Goal: Transaction & Acquisition: Purchase product/service

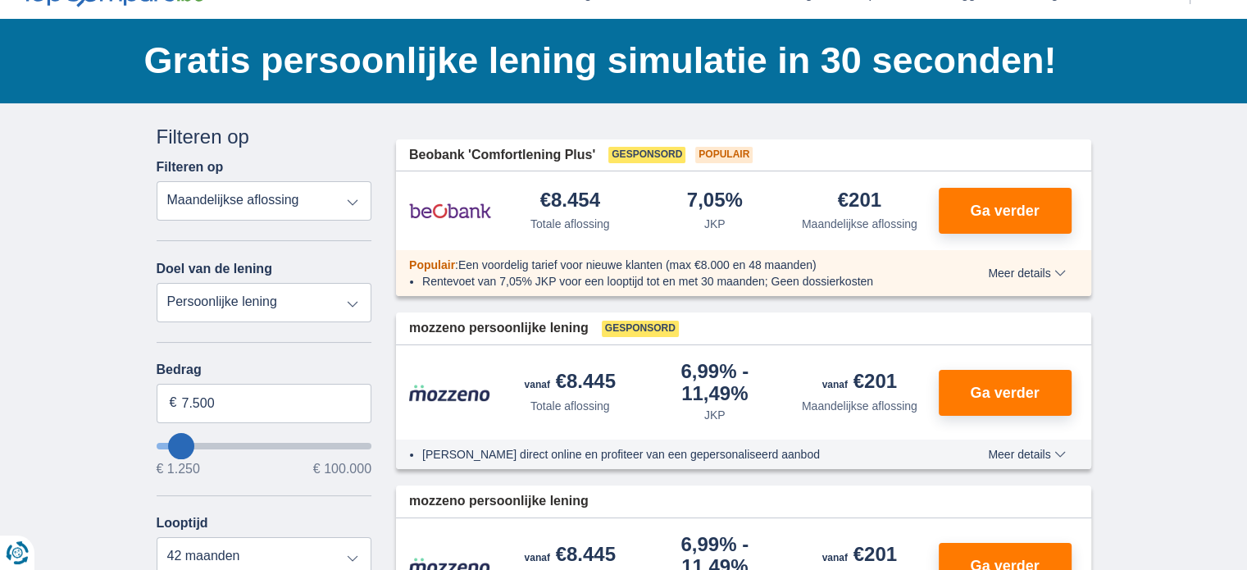
scroll to position [102, 0]
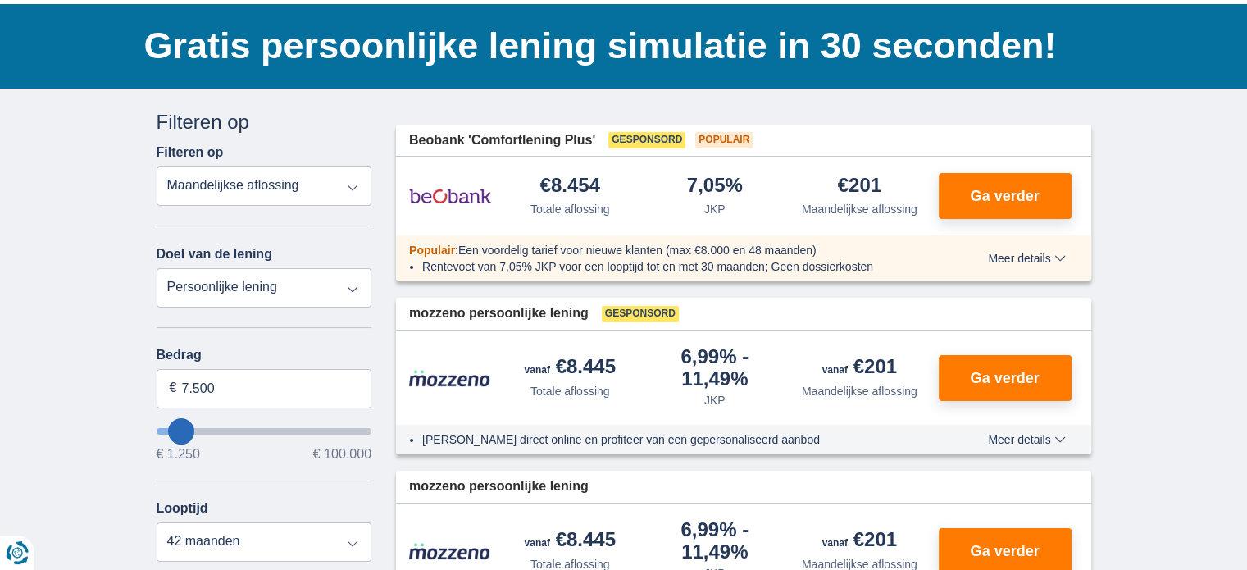
click at [354, 287] on select "Persoonlijke lening Auto Moto / fiets Mobilhome / caravan Renovatie Energie Sch…" at bounding box center [265, 287] width 216 height 39
type input "9.250"
type input "8250"
type input "8.250"
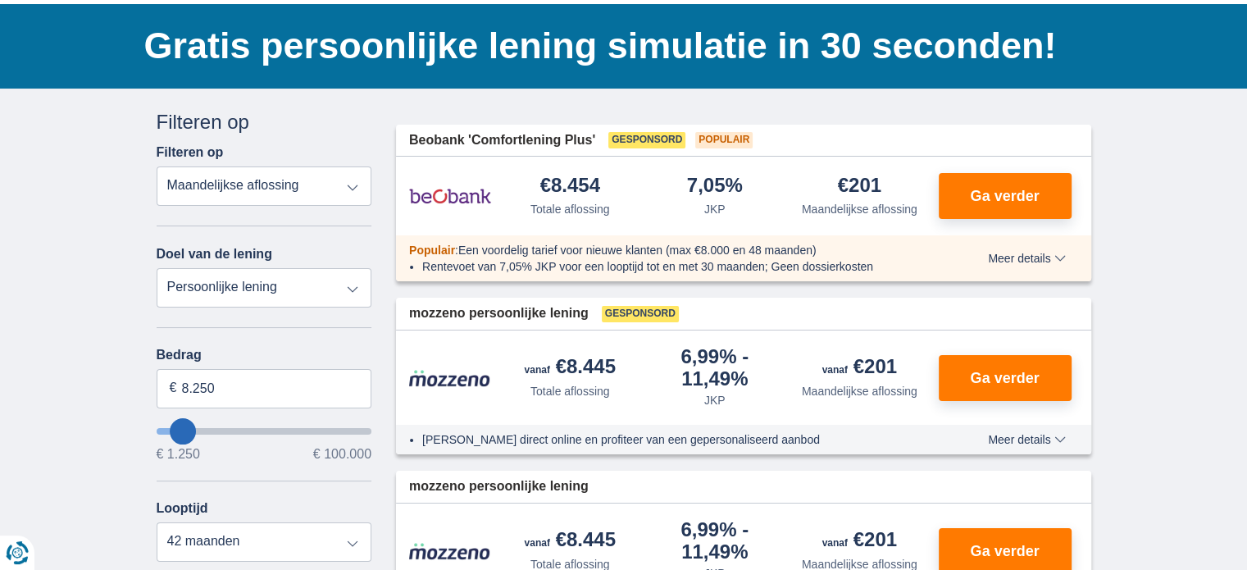
select select "48"
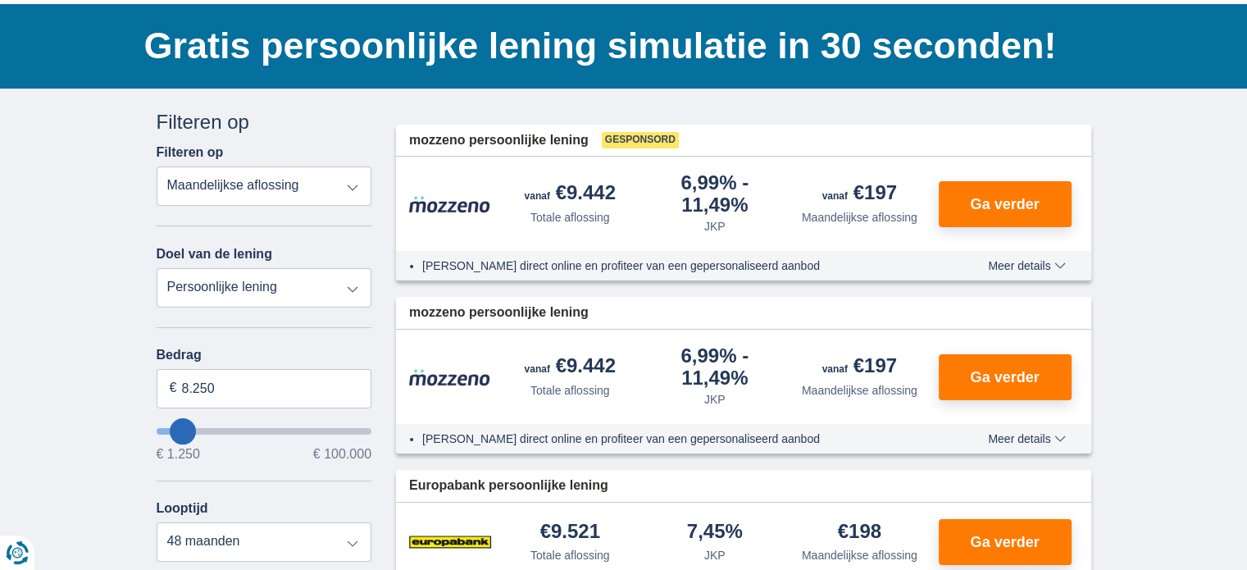
type input "2250"
type input "2.250"
select select "24"
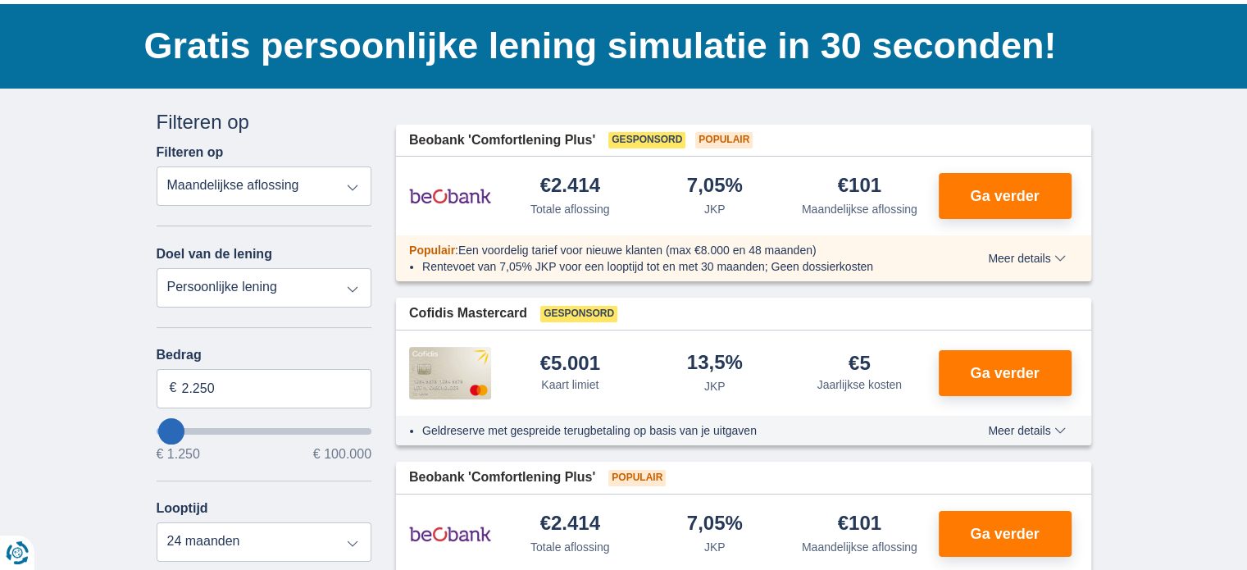
type input "1.250"
type input "1250"
click at [181, 429] on input "wantToBorrow" at bounding box center [265, 431] width 216 height 7
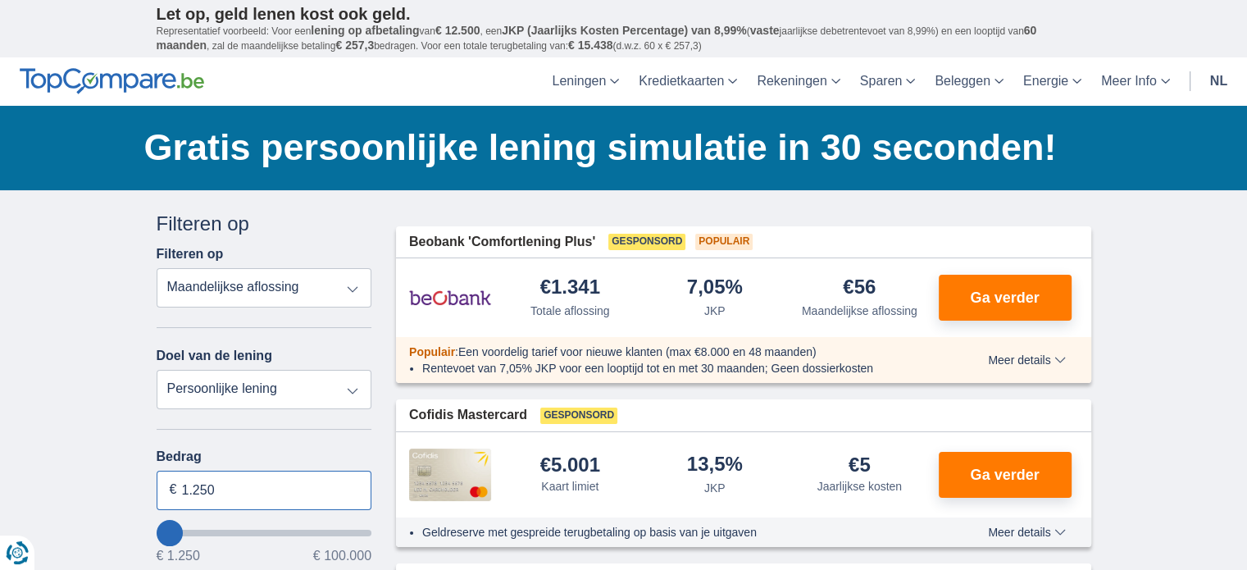
click at [222, 484] on input "1.250" at bounding box center [265, 490] width 216 height 39
drag, startPoint x: 223, startPoint y: 484, endPoint x: 185, endPoint y: 484, distance: 37.7
click at [185, 484] on input "1.250" at bounding box center [265, 490] width 216 height 39
type input "3.000"
type input "3250"
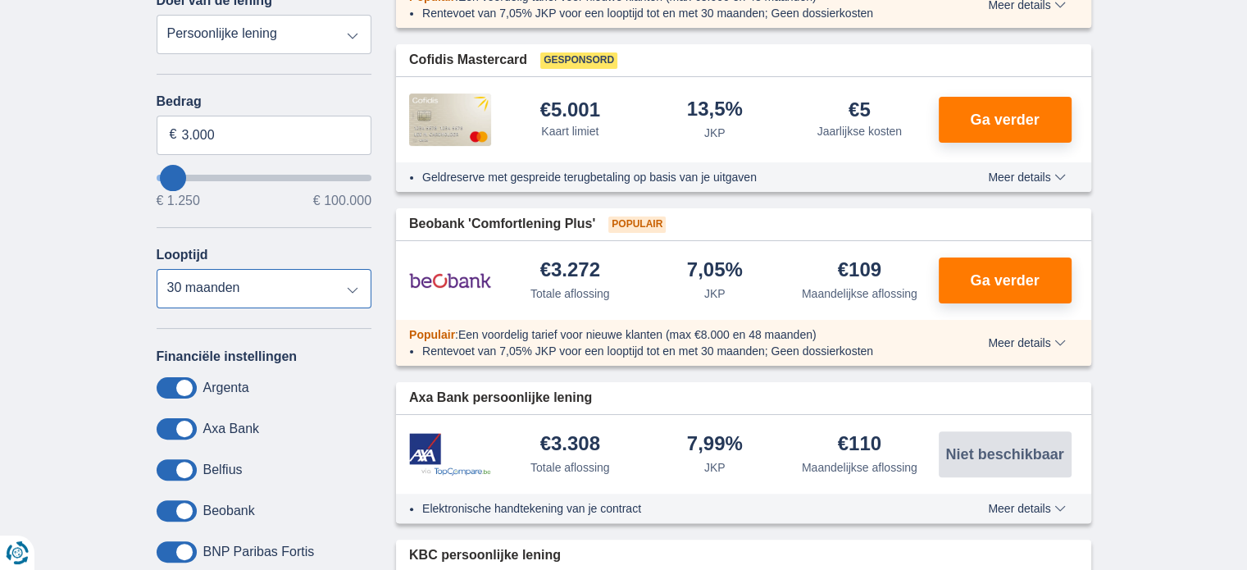
click at [343, 289] on select "12 maanden 18 maanden 24 maanden 30 maanden" at bounding box center [265, 288] width 216 height 39
select select "24"
click at [157, 269] on select "12 maanden 18 maanden 24 maanden 30 maanden" at bounding box center [265, 288] width 216 height 39
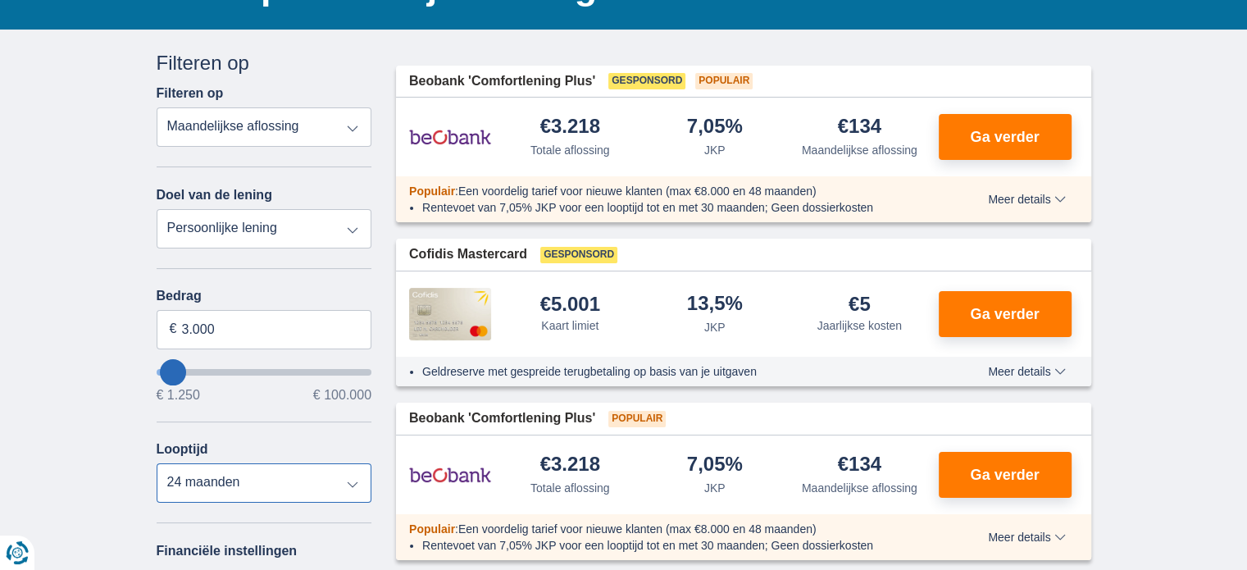
scroll to position [174, 0]
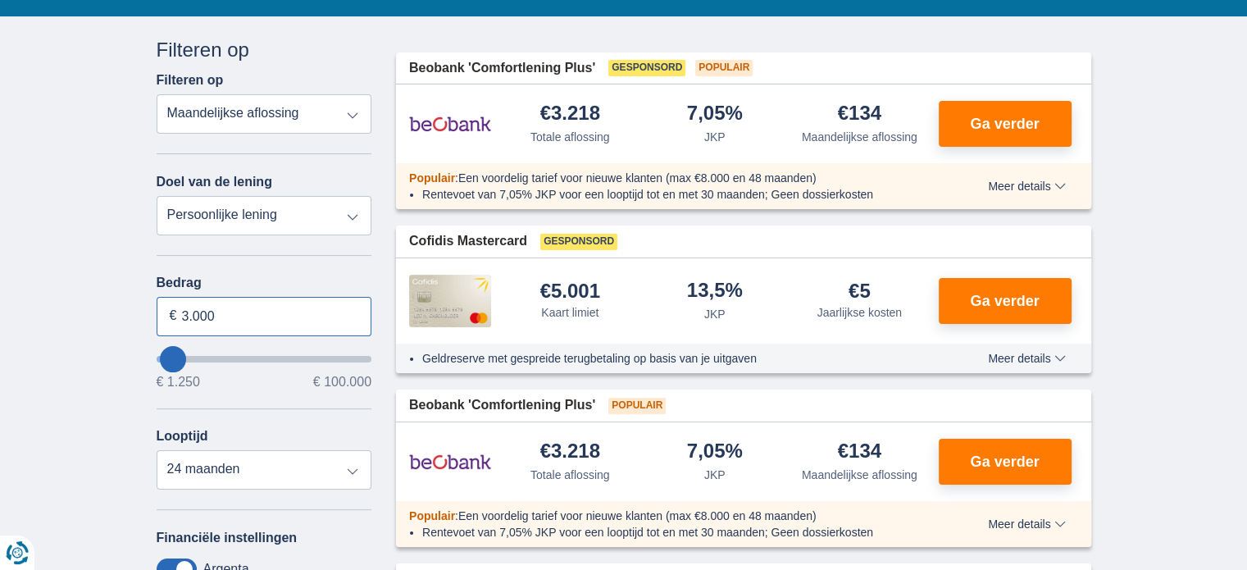
drag, startPoint x: 227, startPoint y: 316, endPoint x: 166, endPoint y: 321, distance: 61.7
click at [166, 321] on input "3.000" at bounding box center [265, 316] width 216 height 39
type input "4.000"
type input "4250"
select select "24"
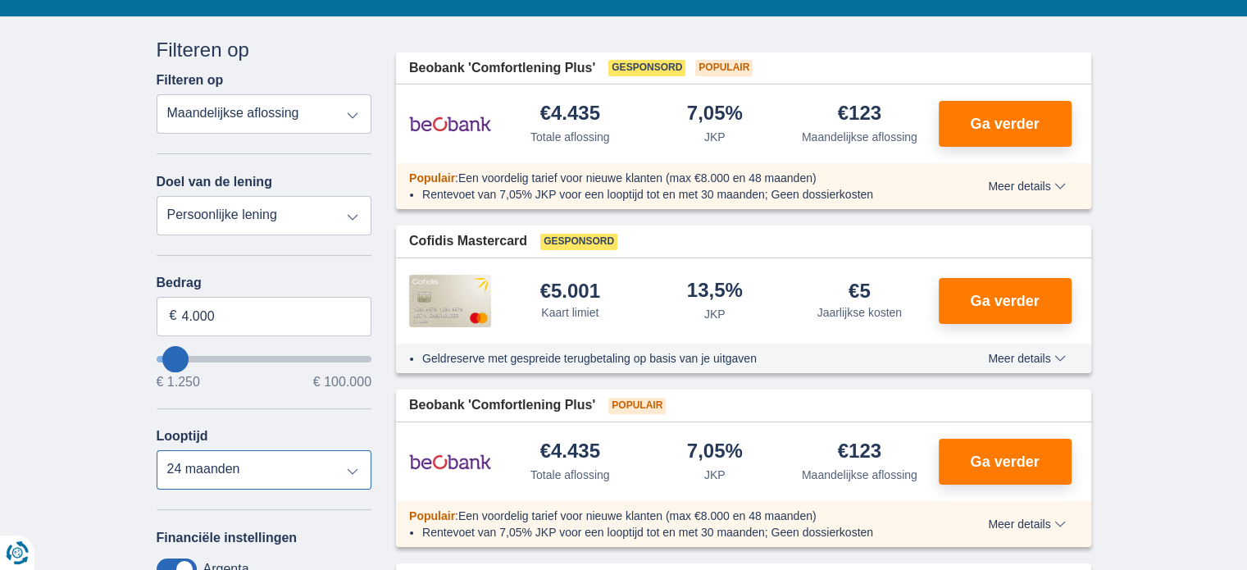
click at [157, 450] on select "12 maanden 18 maanden 24 maanden 30 maanden 36 maanden" at bounding box center [265, 469] width 216 height 39
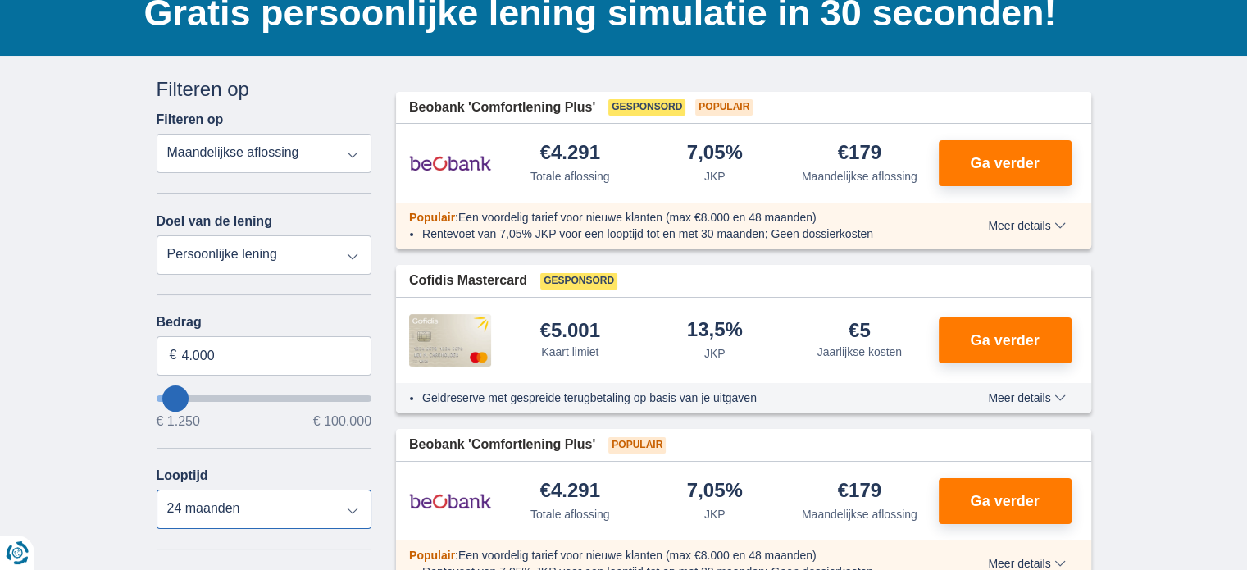
scroll to position [112, 0]
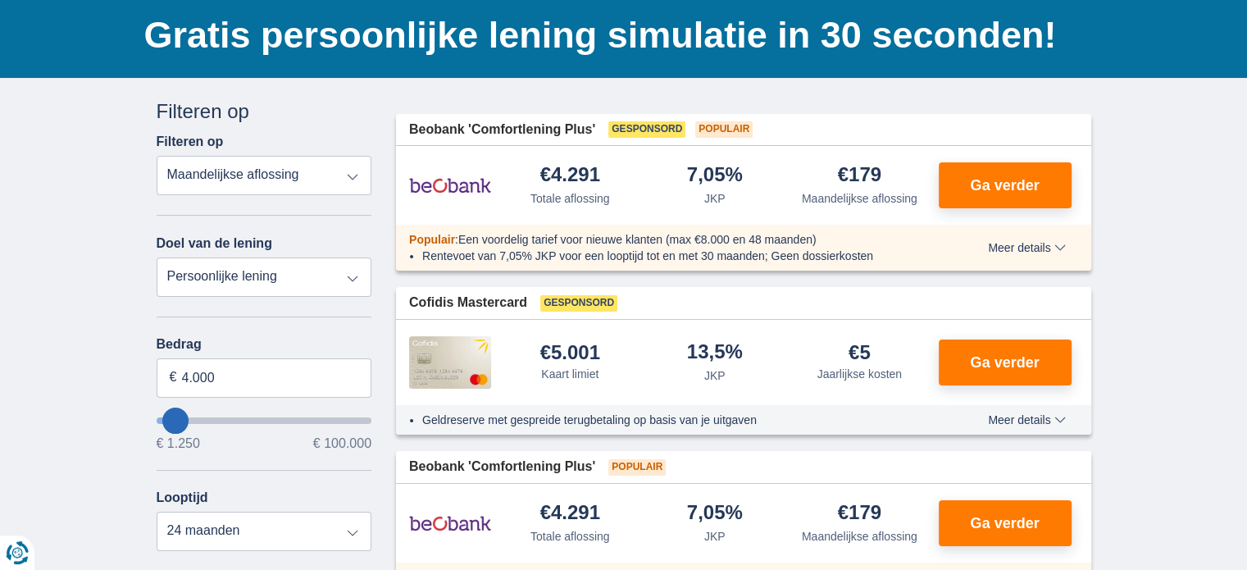
click at [357, 176] on select "Totale aflossing JKP Maandelijkse aflossing" at bounding box center [265, 175] width 216 height 39
click at [157, 156] on select "Totale aflossing JKP Maandelijkse aflossing" at bounding box center [265, 175] width 216 height 39
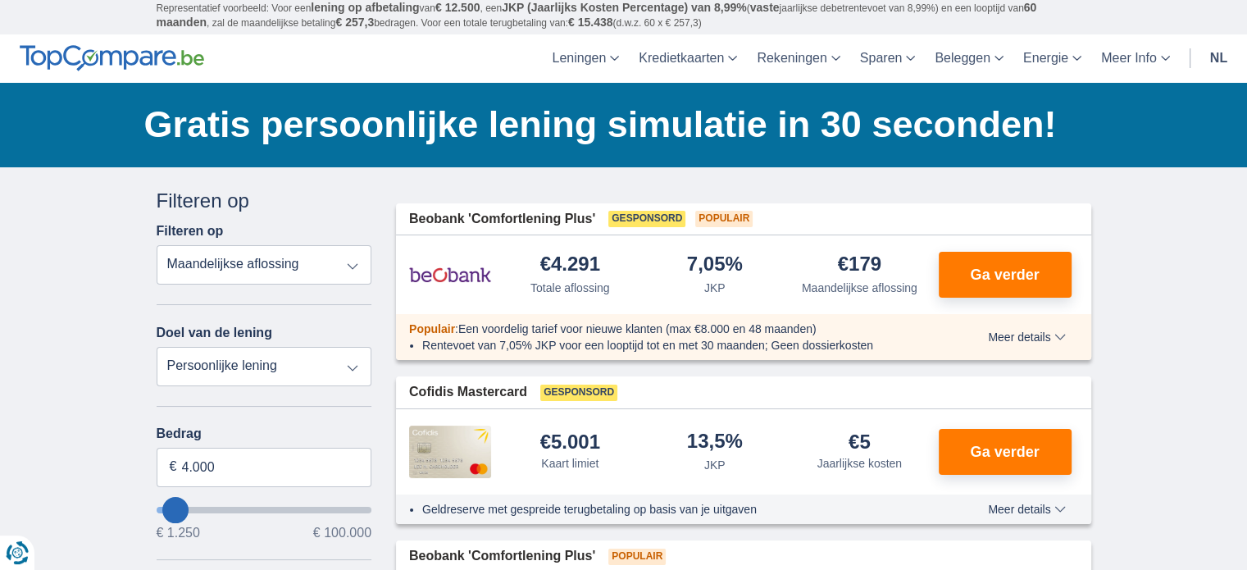
scroll to position [0, 0]
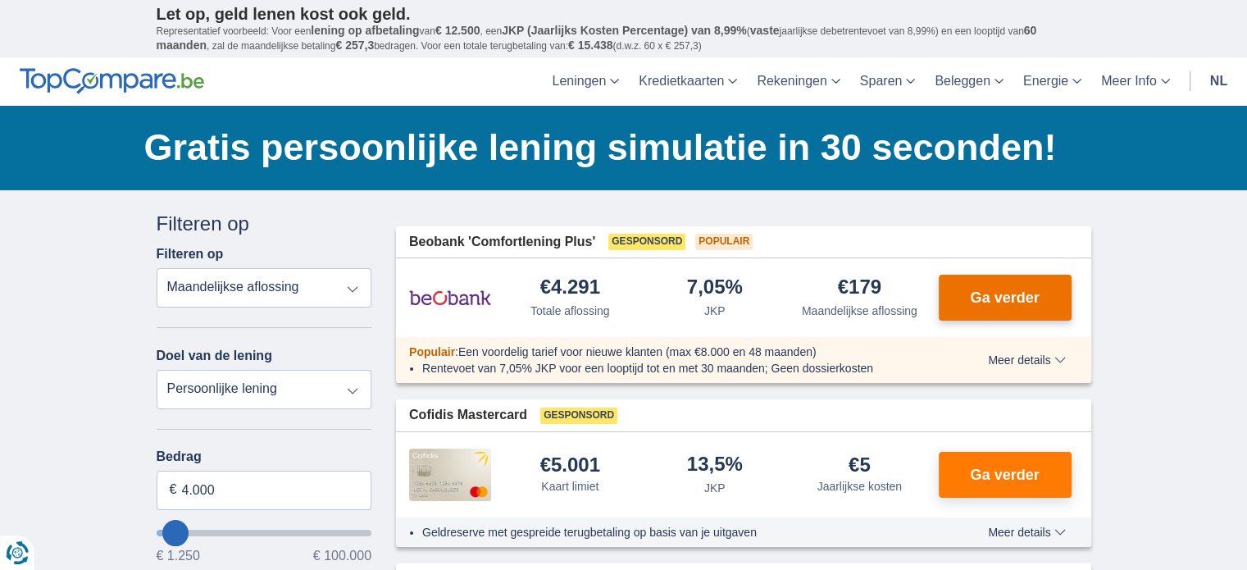
click at [1016, 291] on span "Ga verder" at bounding box center [1004, 297] width 69 height 15
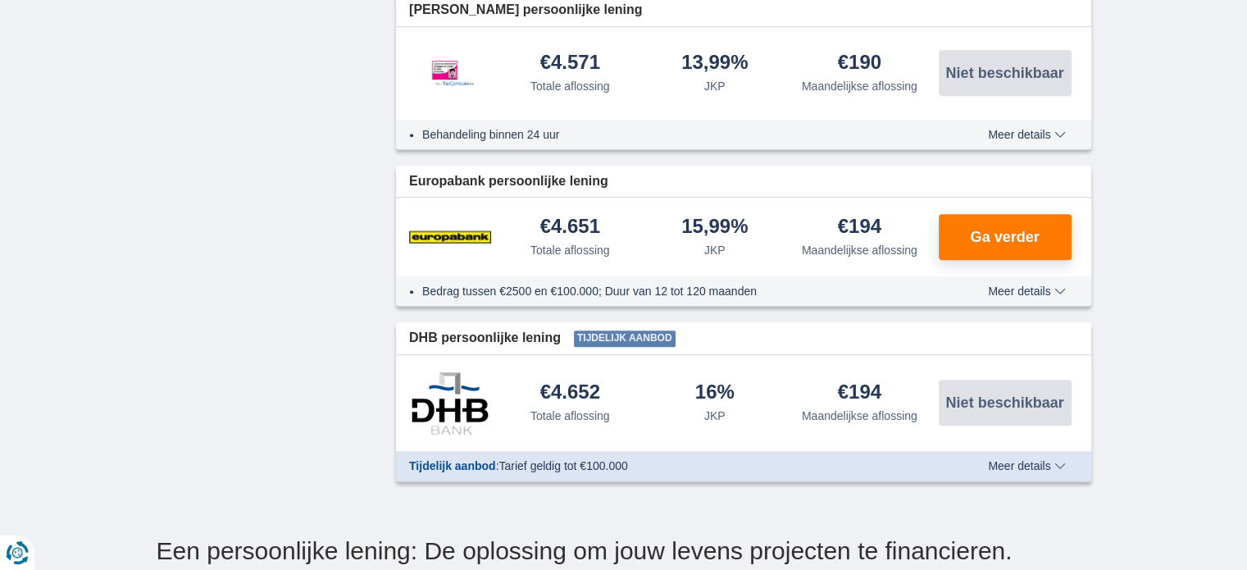
scroll to position [1863, 0]
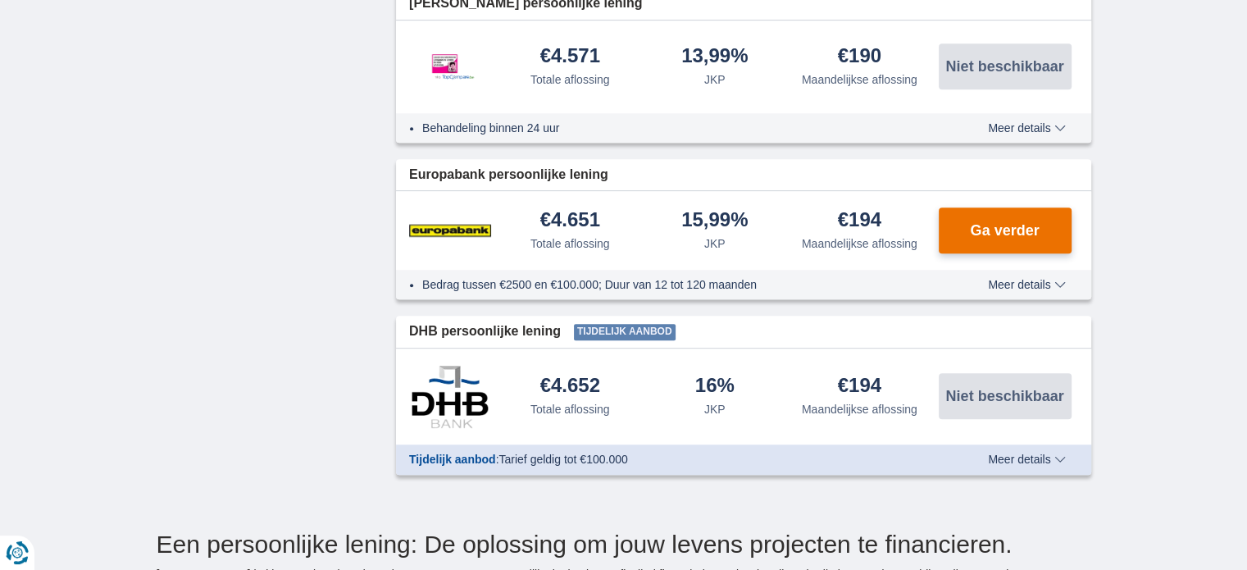
click at [1021, 230] on span "Ga verder" at bounding box center [1004, 230] width 69 height 15
